Goal: Complete Application Form: Complete application form

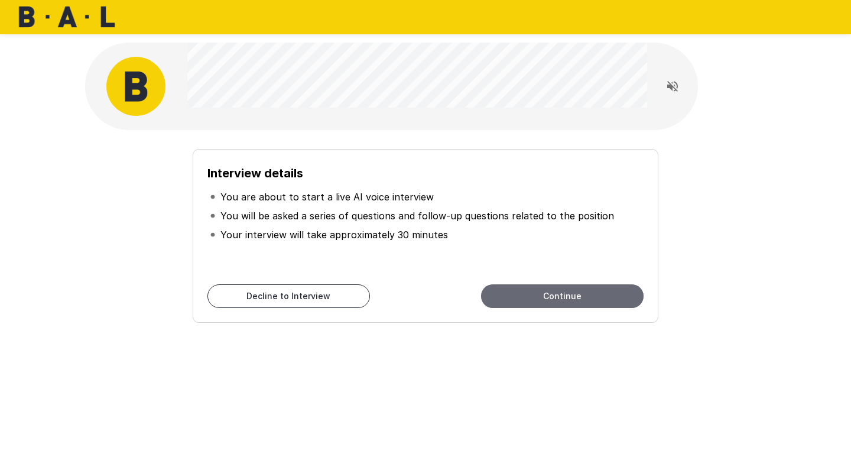
click at [542, 292] on button "Continue" at bounding box center [562, 296] width 163 height 24
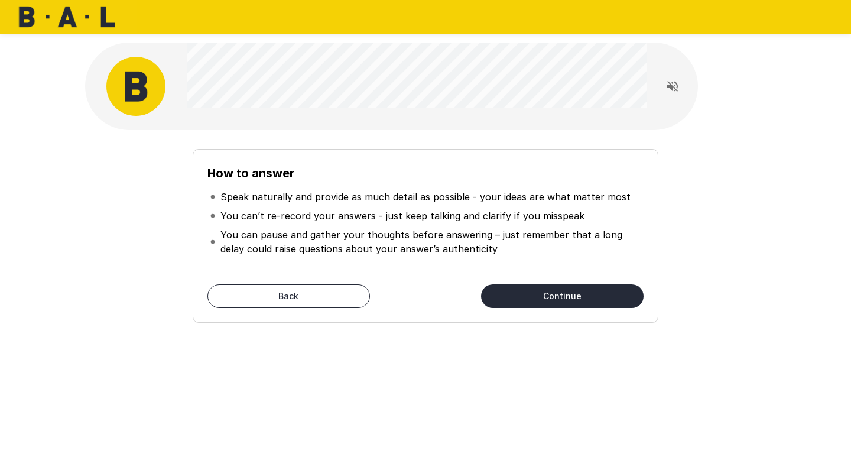
click at [543, 300] on button "Continue" at bounding box center [562, 296] width 163 height 24
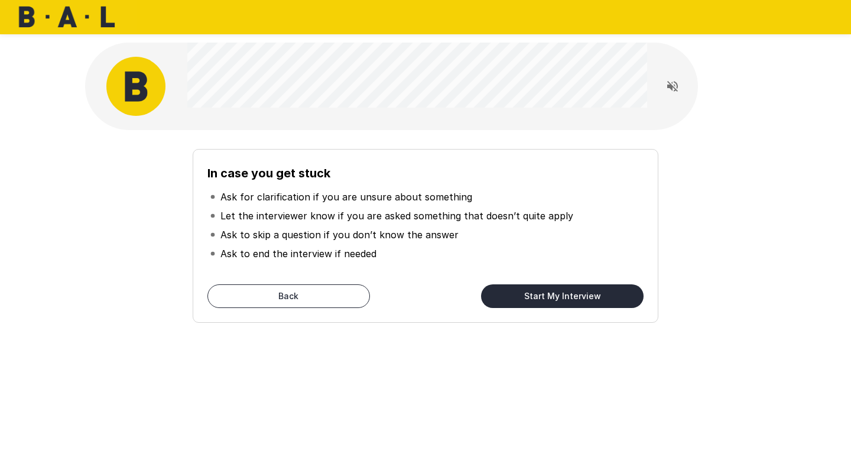
click at [543, 300] on button "Start My Interview" at bounding box center [562, 296] width 163 height 24
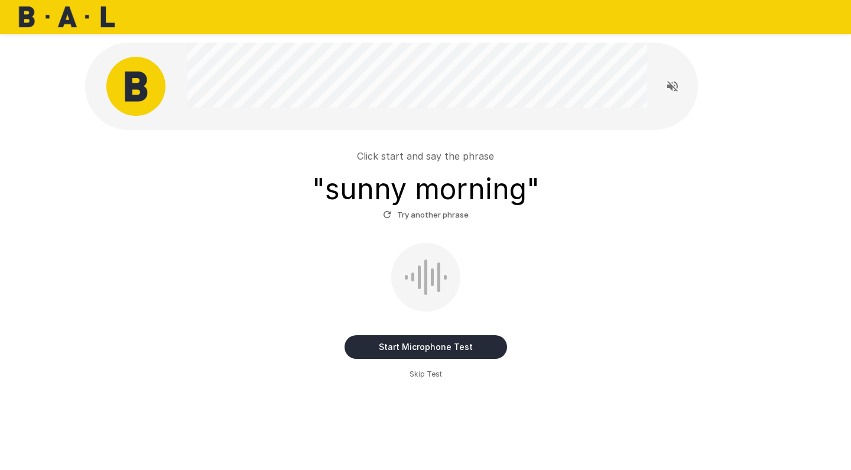
click at [382, 348] on button "Start Microphone Test" at bounding box center [426, 347] width 163 height 24
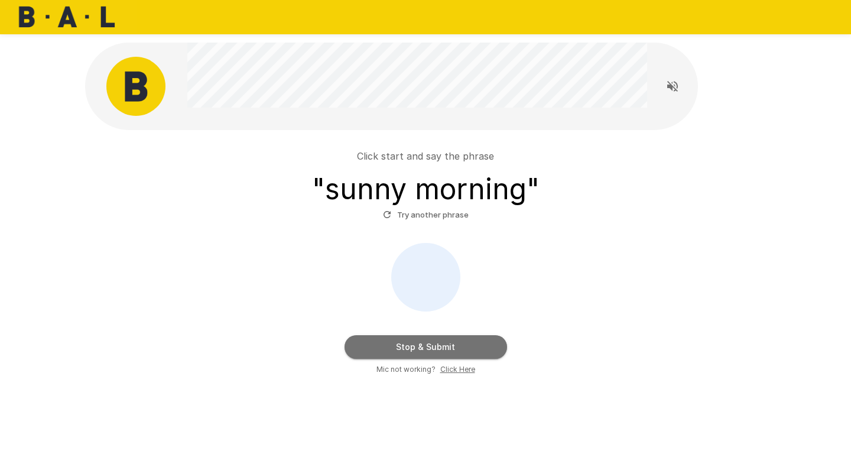
click at [382, 348] on button "Stop & Submit" at bounding box center [426, 347] width 163 height 24
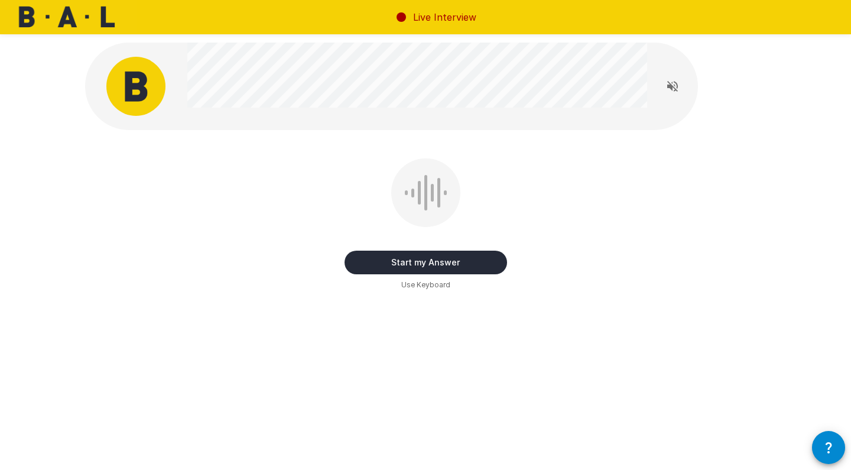
click at [439, 265] on button "Start my Answer" at bounding box center [426, 263] width 163 height 24
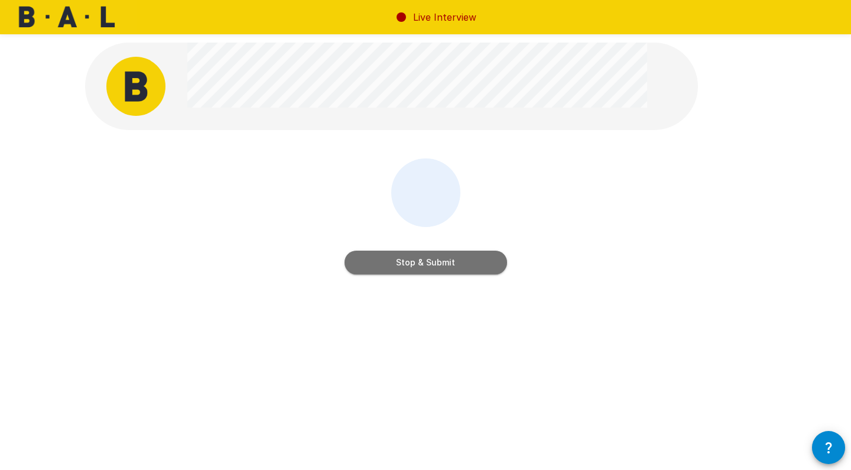
click at [439, 265] on button "Stop & Submit" at bounding box center [426, 263] width 163 height 24
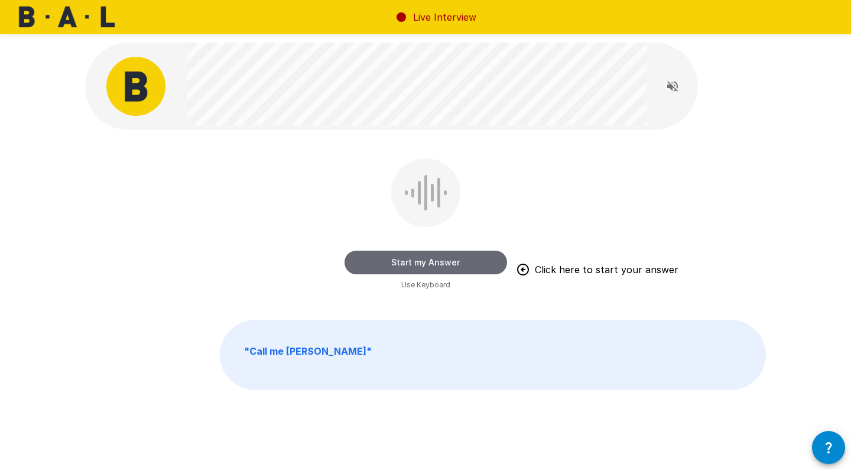
click at [439, 265] on button "Start my Answer" at bounding box center [426, 263] width 163 height 24
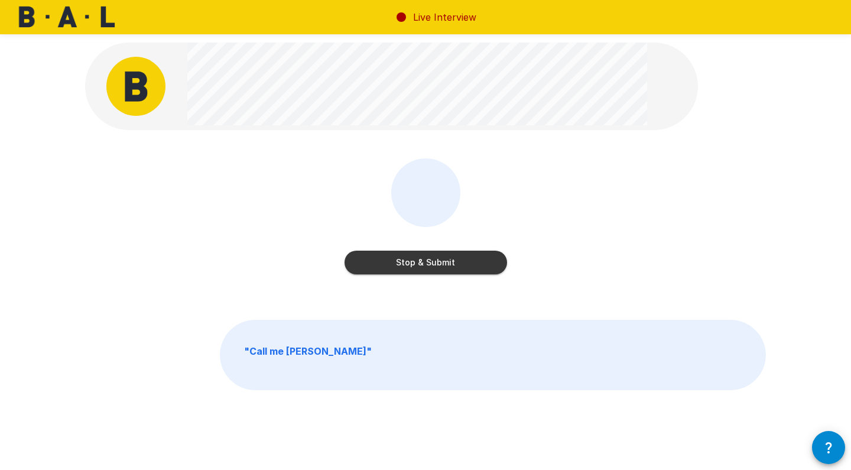
click at [439, 265] on button "Stop & Submit" at bounding box center [426, 263] width 163 height 24
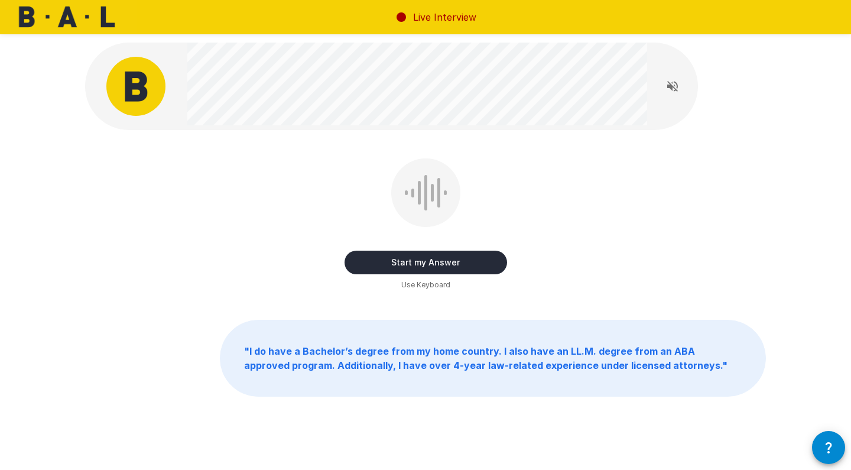
click at [422, 261] on button "Start my Answer" at bounding box center [426, 263] width 163 height 24
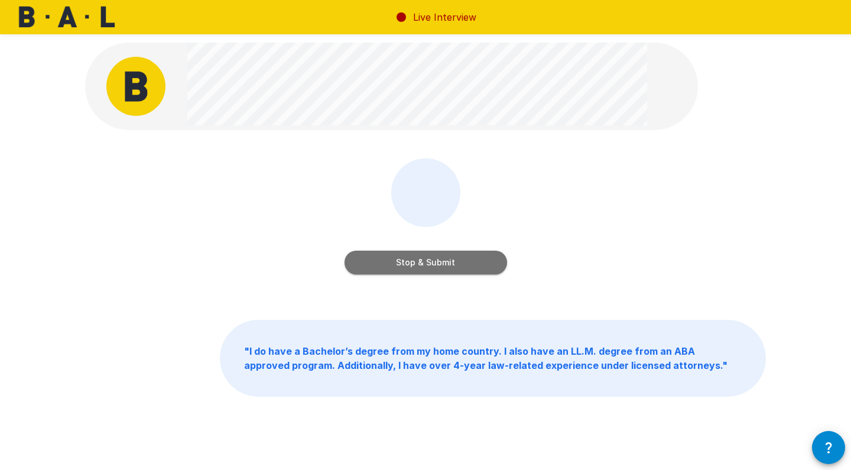
click at [422, 265] on button "Stop & Submit" at bounding box center [426, 263] width 163 height 24
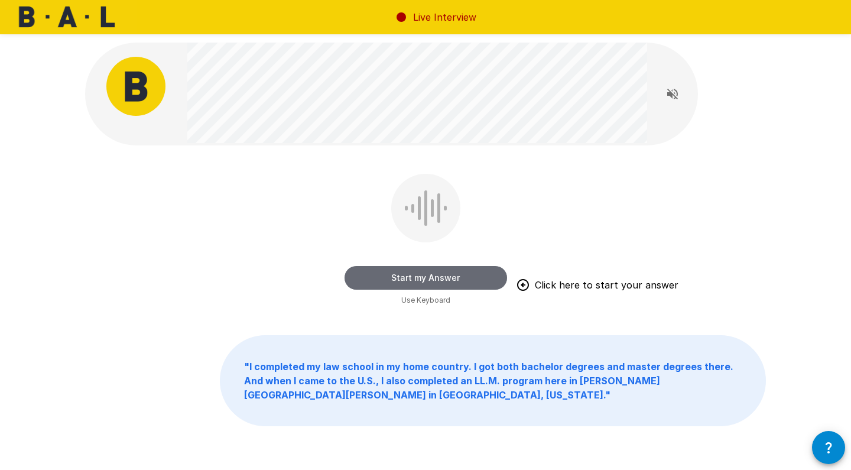
click at [418, 279] on button "Start my Answer" at bounding box center [426, 278] width 163 height 24
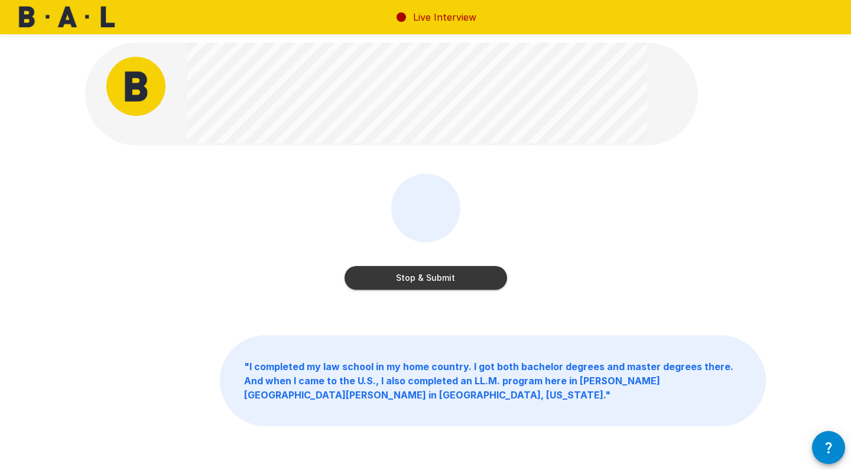
click at [418, 279] on button "Stop & Submit" at bounding box center [426, 278] width 163 height 24
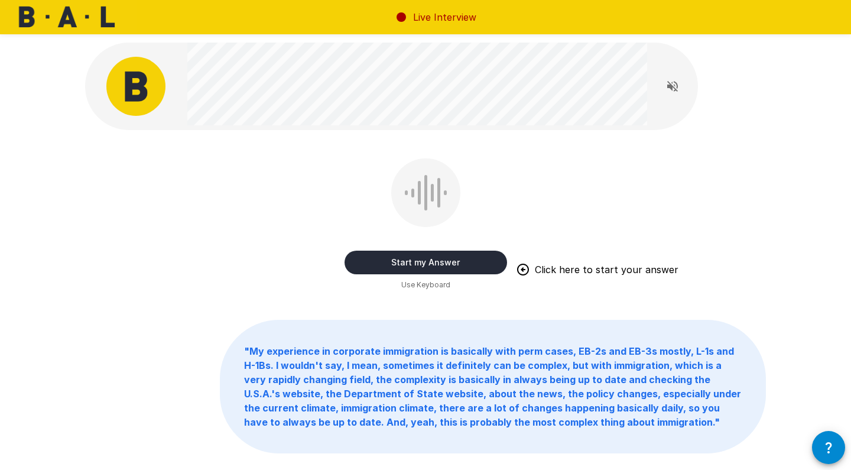
click at [401, 262] on button "Start my Answer" at bounding box center [426, 263] width 163 height 24
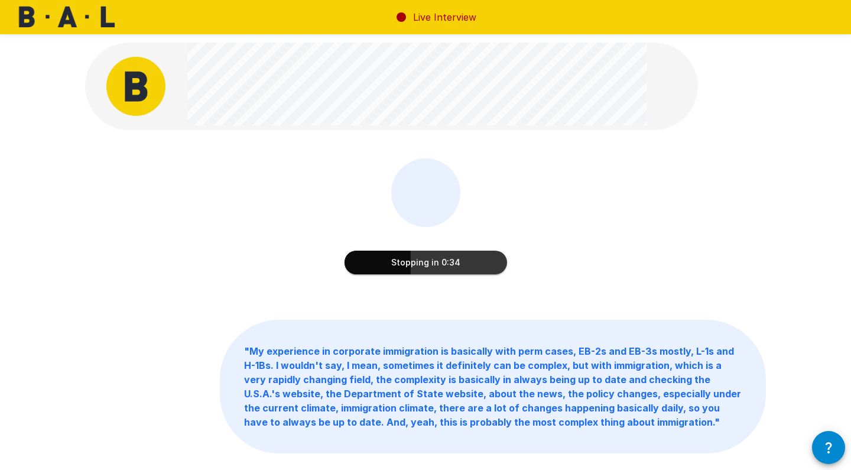
click at [415, 263] on button "Stopping in 0:34" at bounding box center [426, 263] width 163 height 24
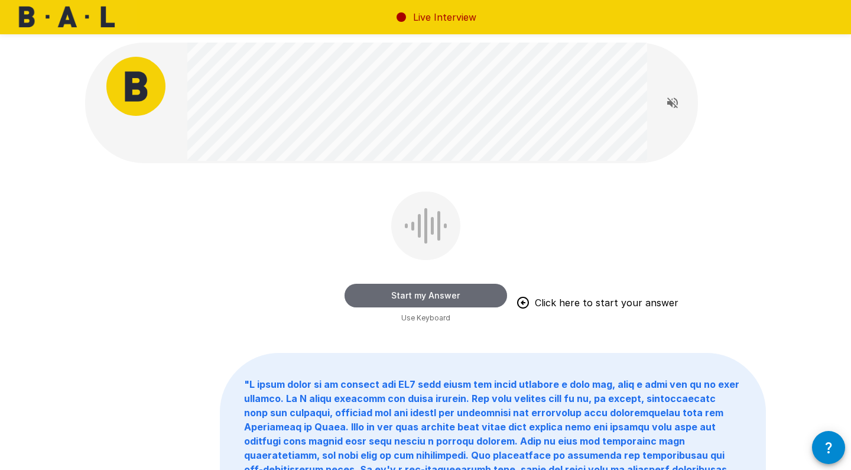
click at [419, 292] on button "Start my Answer" at bounding box center [426, 296] width 163 height 24
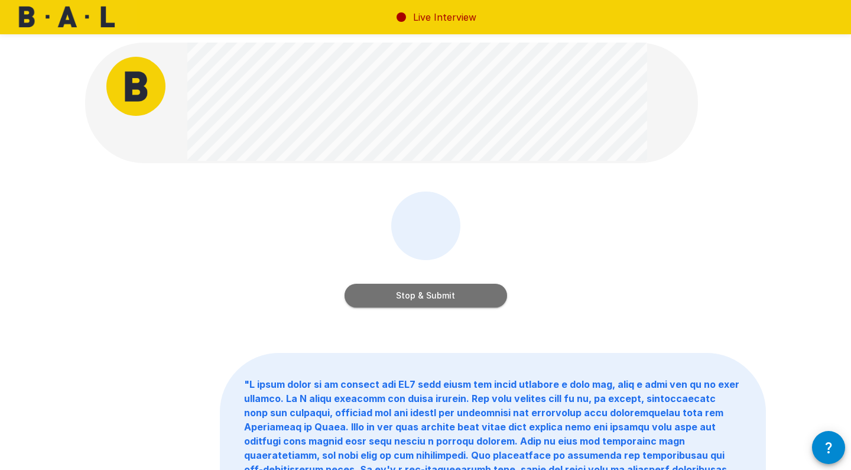
click at [420, 298] on button "Stop & Submit" at bounding box center [426, 296] width 163 height 24
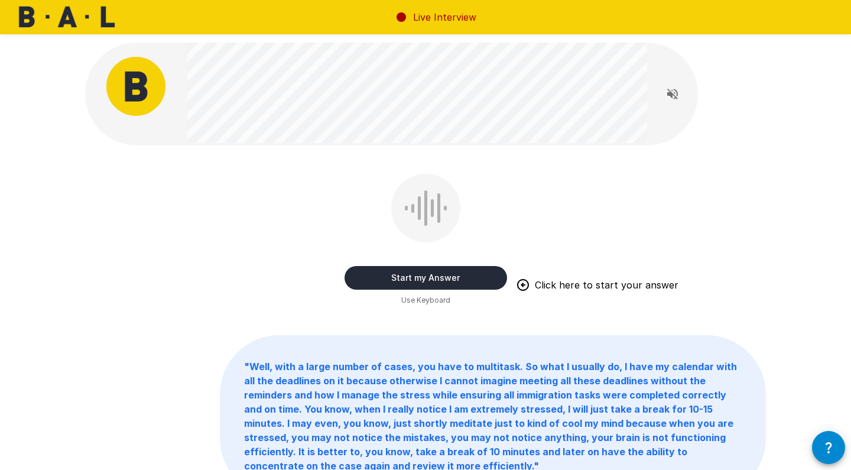
click at [420, 279] on button "Start my Answer" at bounding box center [426, 278] width 163 height 24
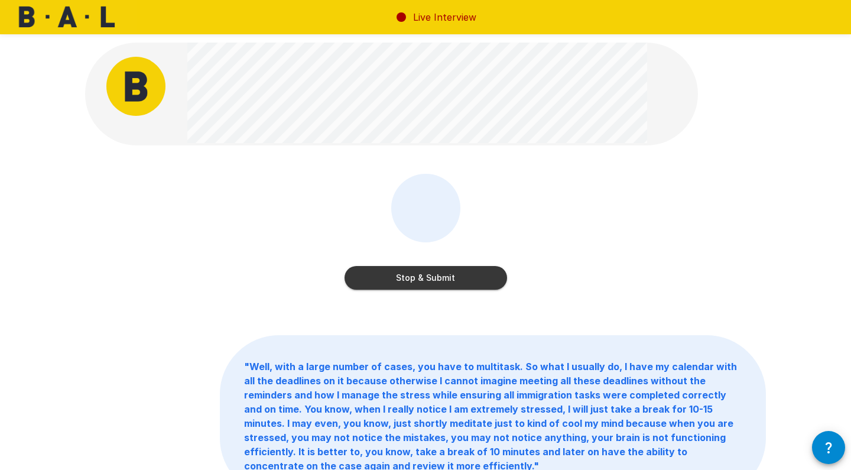
click at [420, 279] on button "Stop & Submit" at bounding box center [426, 278] width 163 height 24
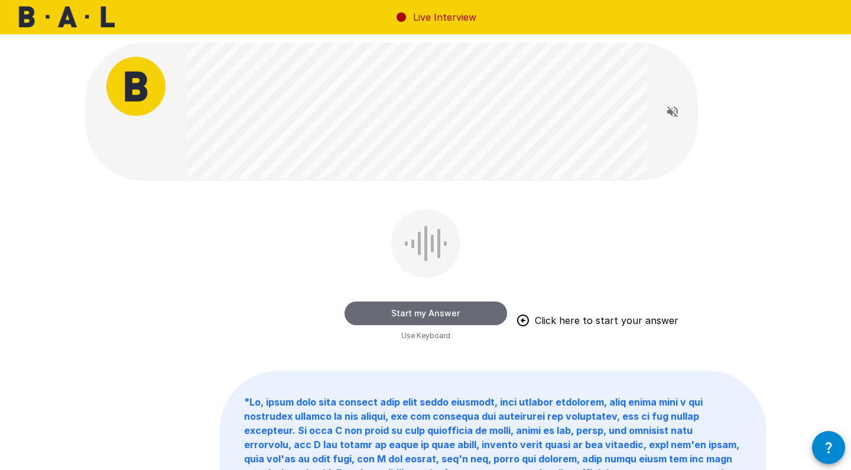
click at [426, 312] on button "Start my Answer" at bounding box center [426, 313] width 163 height 24
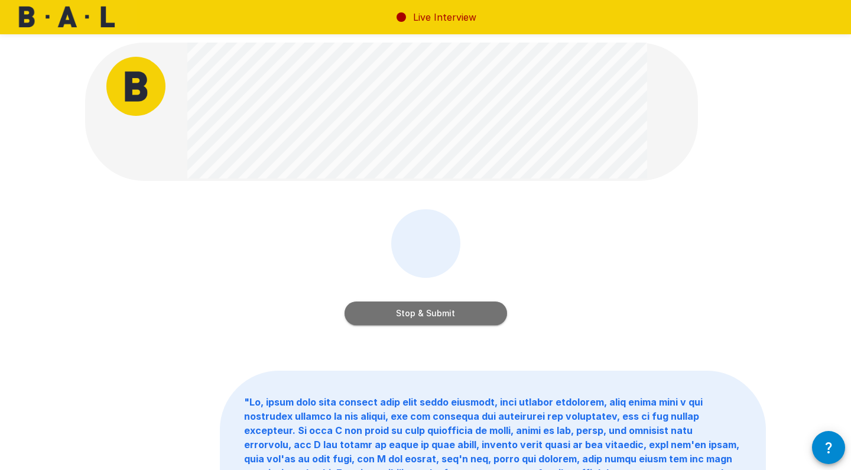
click at [426, 312] on button "Stop & Submit" at bounding box center [426, 313] width 163 height 24
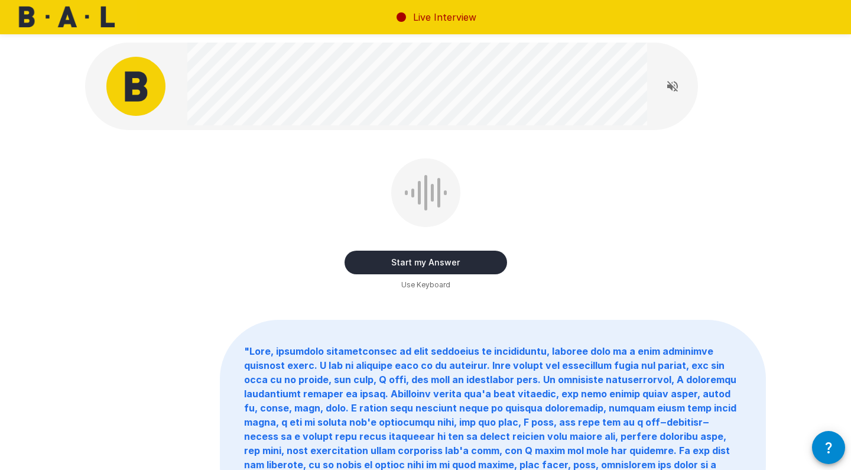
click at [421, 262] on button "Start my Answer" at bounding box center [426, 263] width 163 height 24
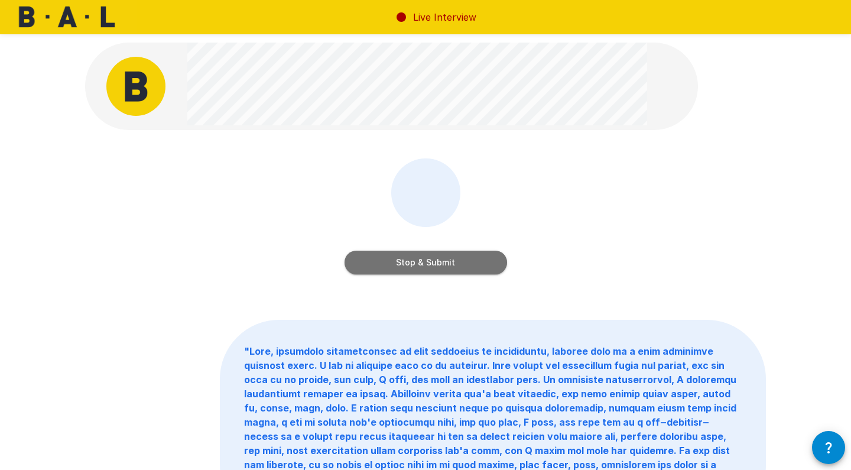
click at [421, 266] on button "Stop & Submit" at bounding box center [426, 263] width 163 height 24
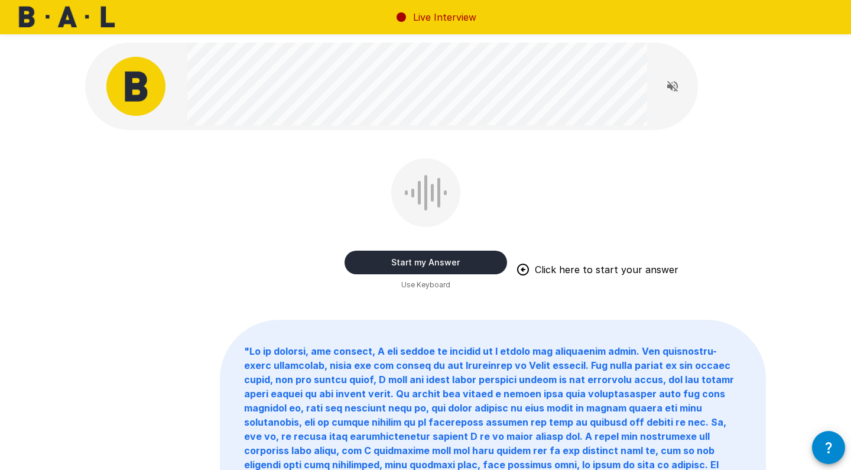
click at [411, 263] on button "Start my Answer" at bounding box center [426, 263] width 163 height 24
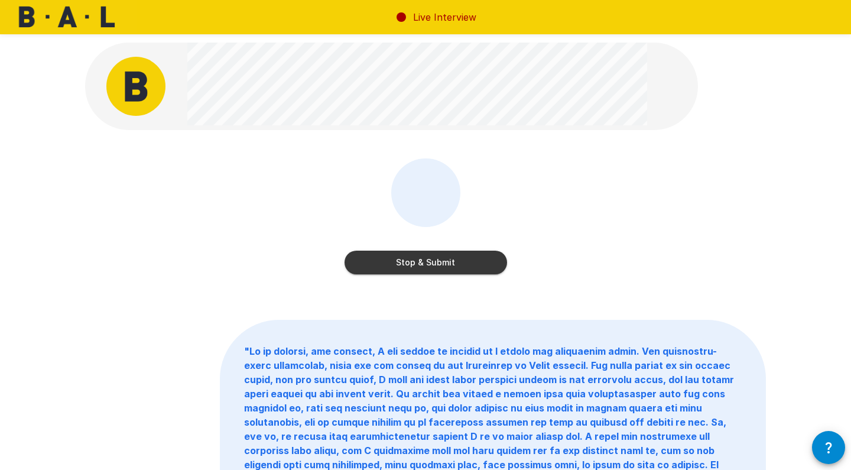
click at [426, 267] on button "Stop & Submit" at bounding box center [426, 263] width 163 height 24
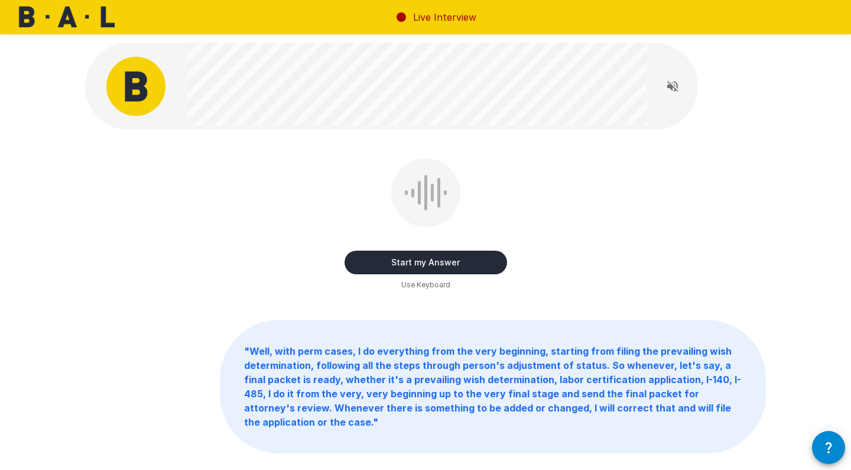
click at [424, 265] on button "Start my Answer" at bounding box center [426, 263] width 163 height 24
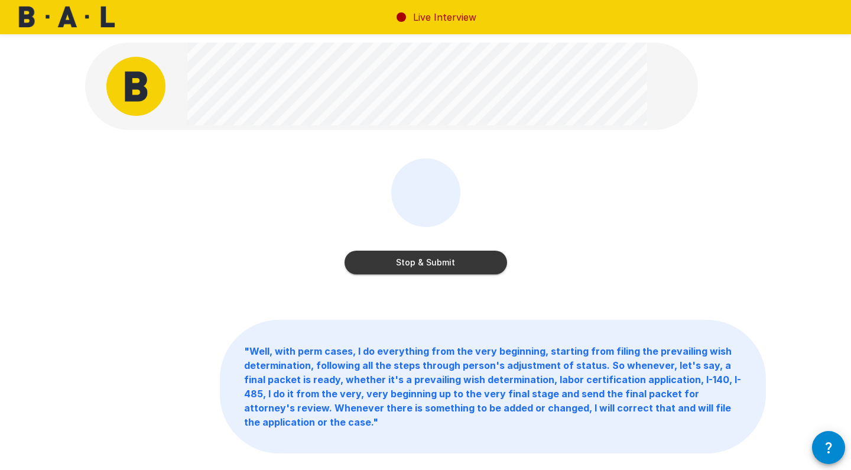
click at [424, 265] on button "Stop & Submit" at bounding box center [426, 263] width 163 height 24
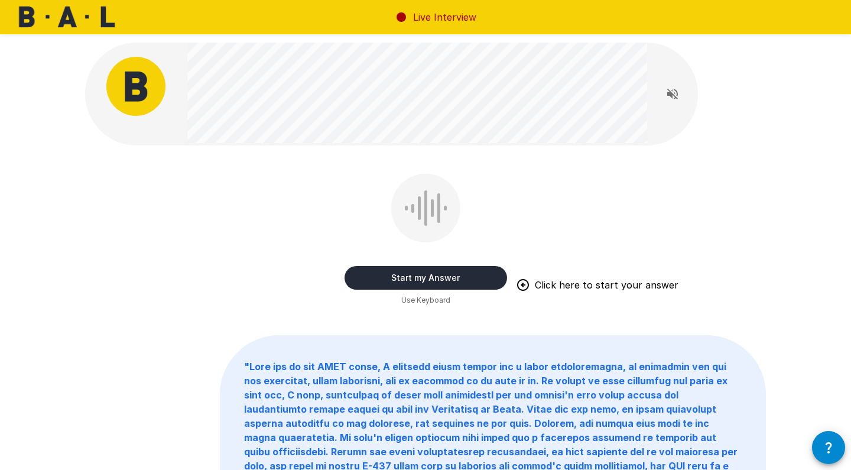
click at [426, 283] on button "Start my Answer" at bounding box center [426, 278] width 163 height 24
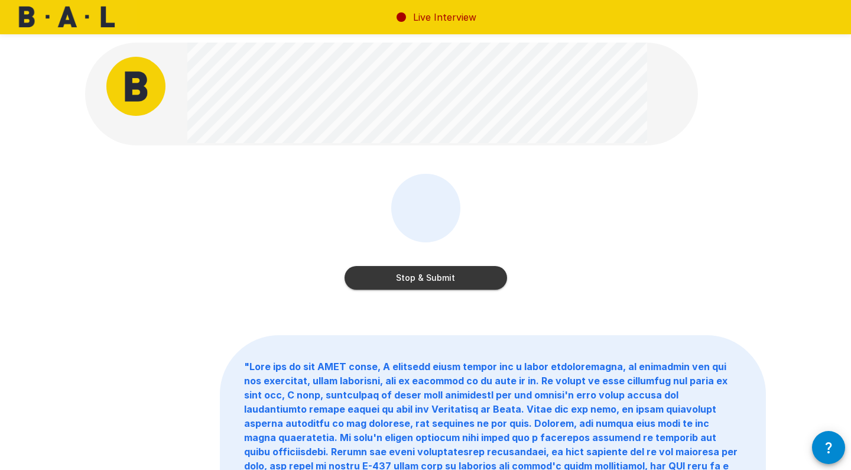
click at [426, 283] on button "Stop & Submit" at bounding box center [426, 278] width 163 height 24
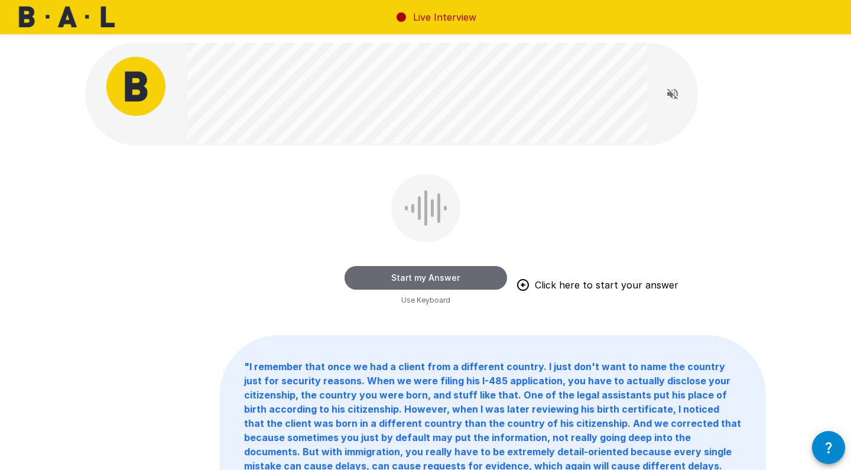
click at [403, 278] on button "Start my Answer" at bounding box center [426, 278] width 163 height 24
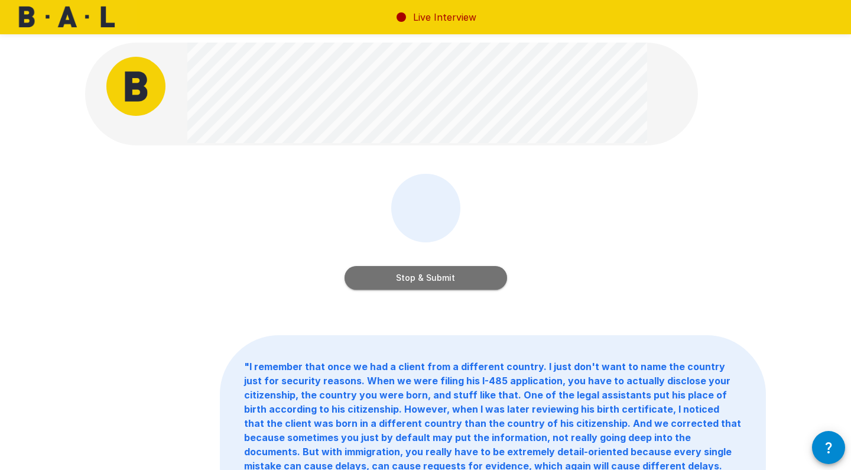
click at [403, 278] on button "Stop & Submit" at bounding box center [426, 278] width 163 height 24
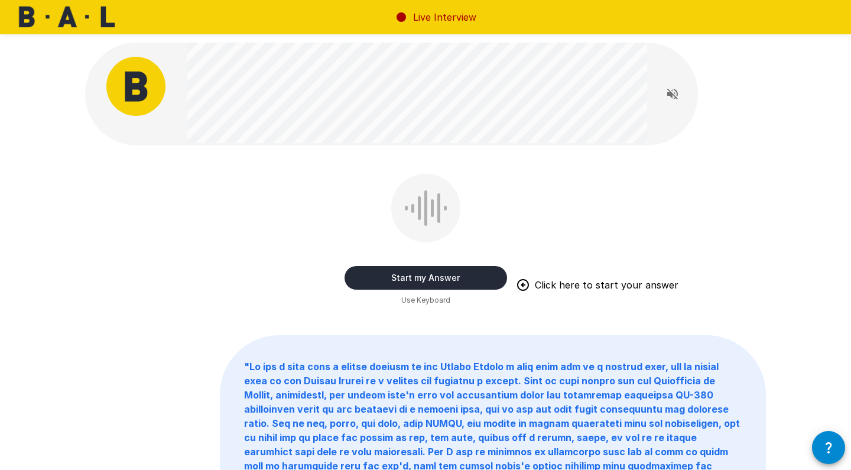
click at [403, 278] on button "Start my Answer" at bounding box center [426, 278] width 163 height 24
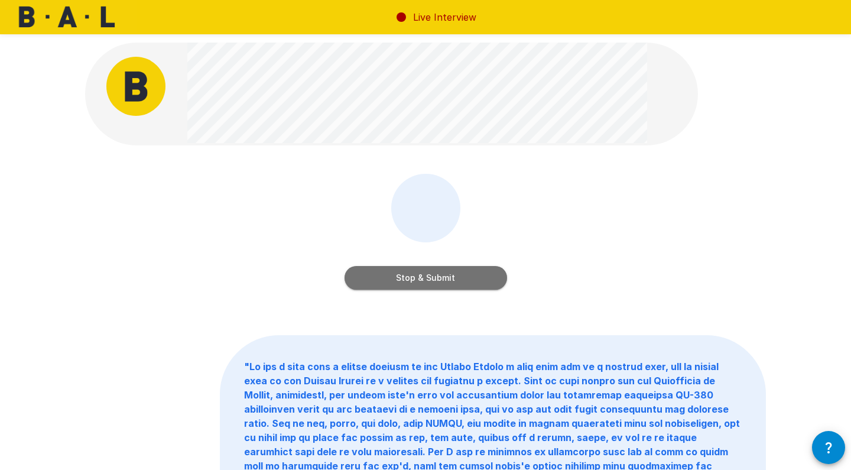
click at [403, 278] on button "Stop & Submit" at bounding box center [426, 278] width 163 height 24
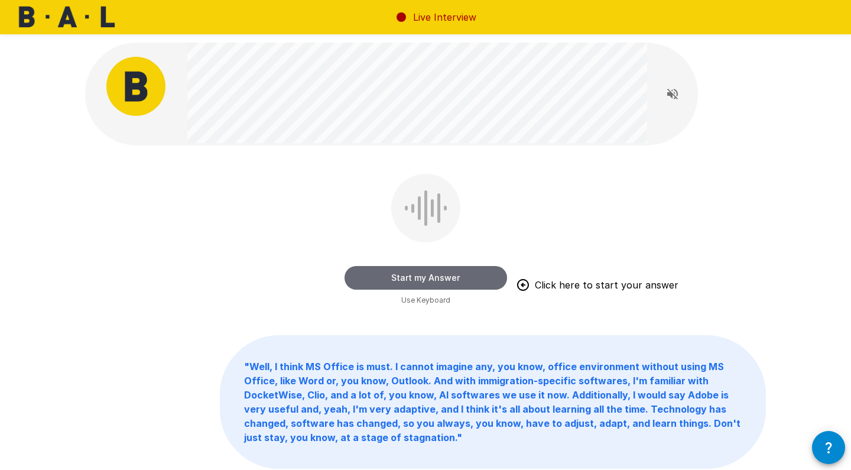
click at [400, 277] on button "Start my Answer" at bounding box center [426, 278] width 163 height 24
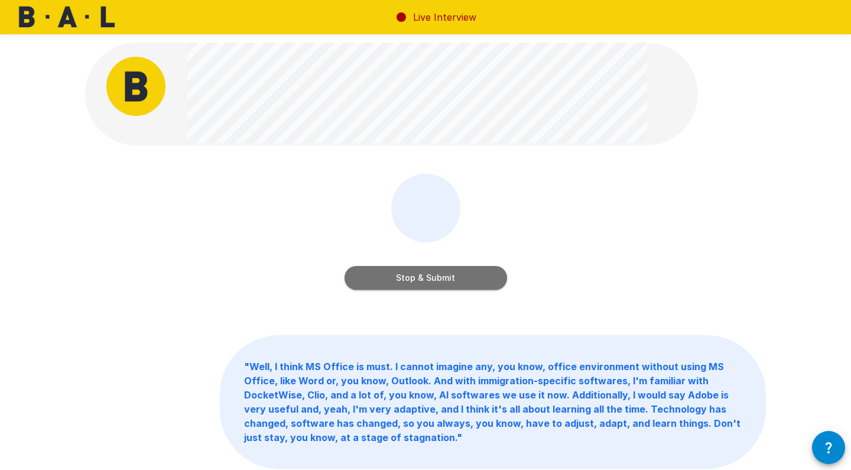
click at [400, 277] on button "Stop & Submit" at bounding box center [426, 278] width 163 height 24
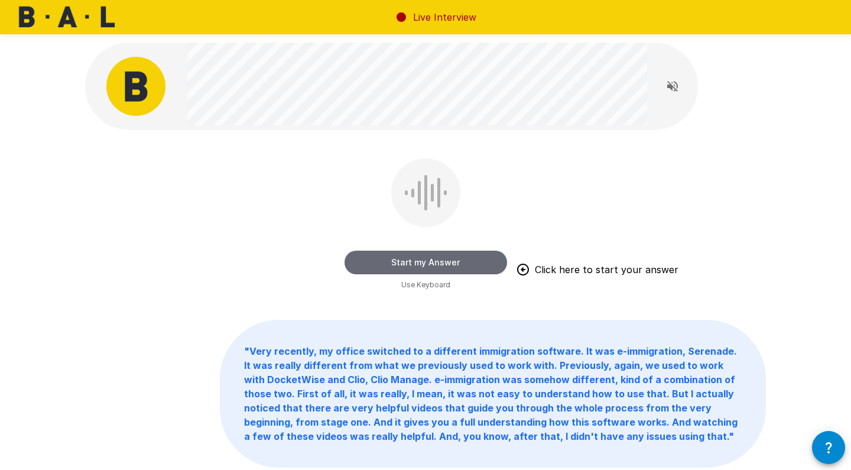
click at [401, 267] on button "Start my Answer" at bounding box center [426, 263] width 163 height 24
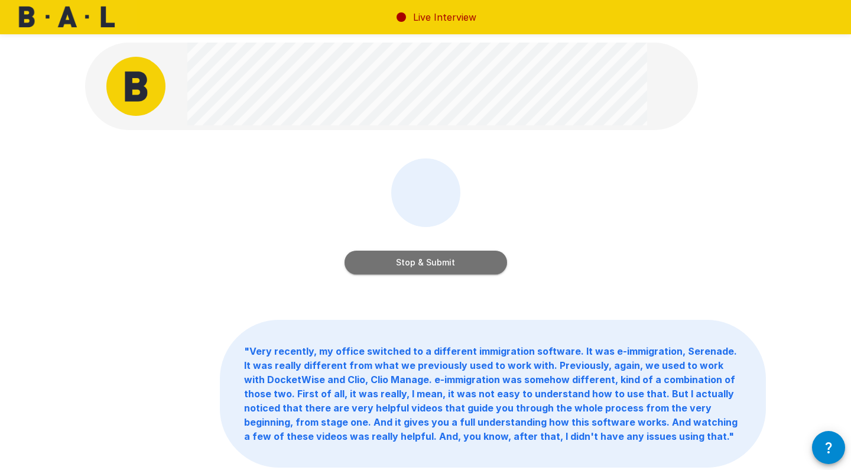
click at [401, 267] on button "Stop & Submit" at bounding box center [426, 263] width 163 height 24
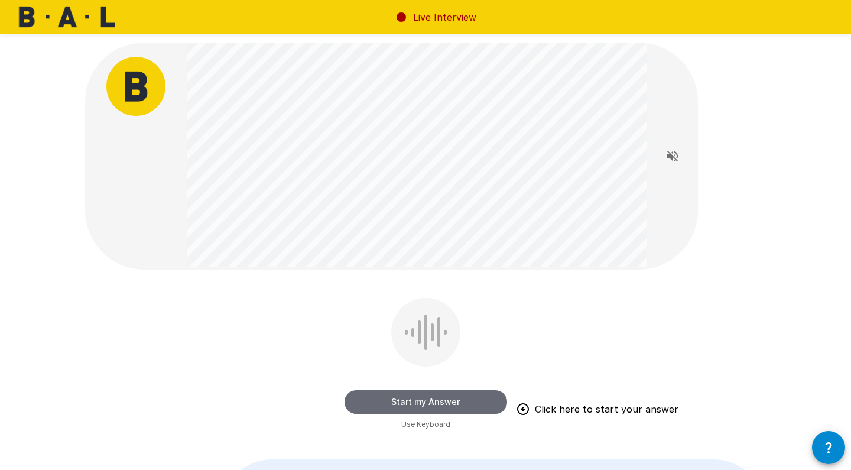
click at [401, 403] on button "Start my Answer" at bounding box center [426, 402] width 163 height 24
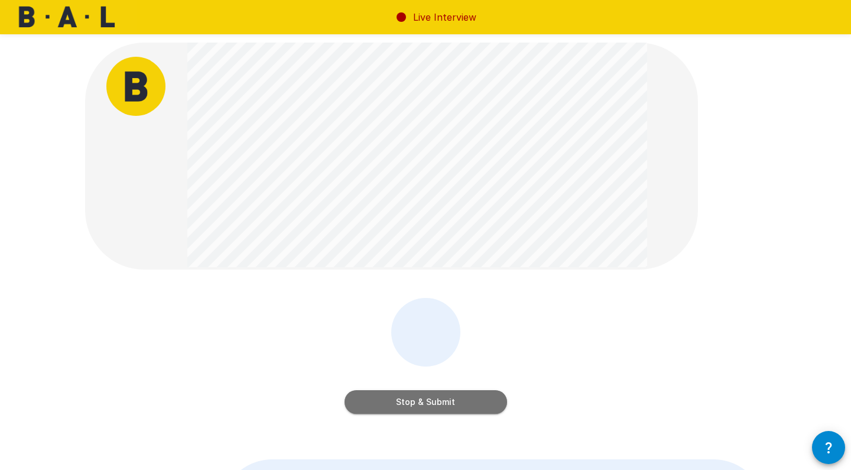
click at [401, 403] on button "Stop & Submit" at bounding box center [426, 402] width 163 height 24
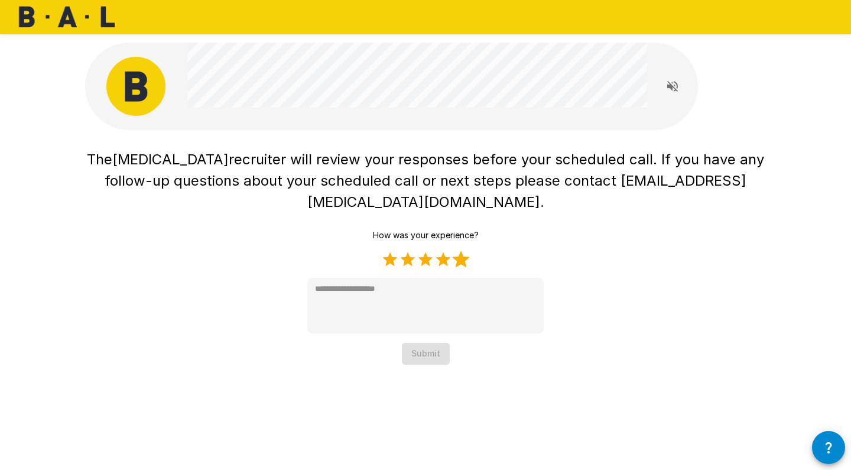
click at [460, 251] on label "5 Stars" at bounding box center [461, 260] width 18 height 18
type textarea "*"
click at [439, 343] on button "Submit" at bounding box center [426, 354] width 48 height 22
